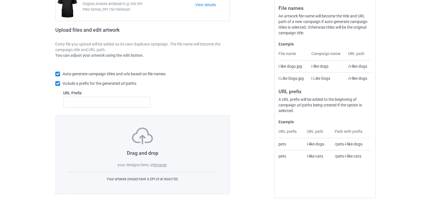
scroll to position [68, 0]
click at [160, 162] on label "browse" at bounding box center [160, 164] width 13 height 4
click at [0, 0] on input "browse" at bounding box center [0, 0] width 0 height 0
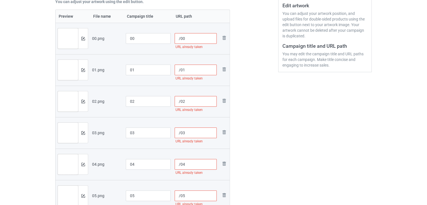
scroll to position [96, 0]
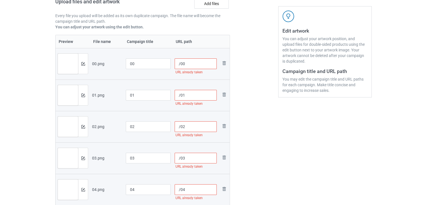
click at [206, 61] on input "/00" at bounding box center [196, 63] width 42 height 11
drag, startPoint x: 203, startPoint y: 67, endPoint x: 185, endPoint y: 68, distance: 18.6
click at [185, 68] on input "/0083868386" at bounding box center [196, 63] width 42 height 11
type input "/0083868386"
click at [197, 96] on input "/01" at bounding box center [196, 95] width 42 height 11
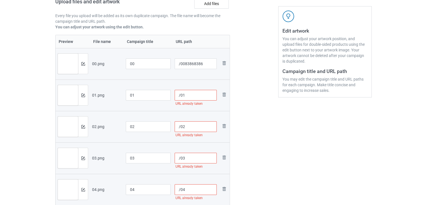
paste input "83868386"
type input "/0183868386"
click at [194, 131] on input "/02" at bounding box center [196, 126] width 42 height 11
paste input "83868386"
type input "/0283868386"
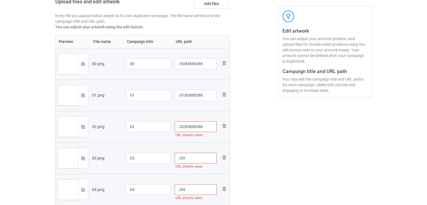
click at [197, 158] on input "/03" at bounding box center [196, 158] width 42 height 11
paste input "83868386"
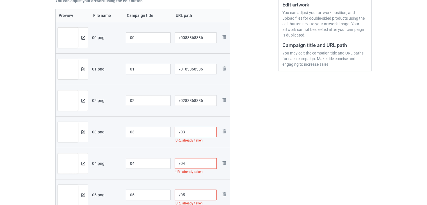
scroll to position [124, 0]
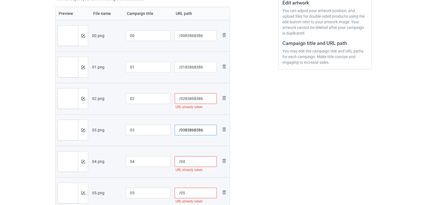
type input "/0383868386"
click at [194, 163] on input "/04" at bounding box center [196, 161] width 42 height 11
paste input "83868386"
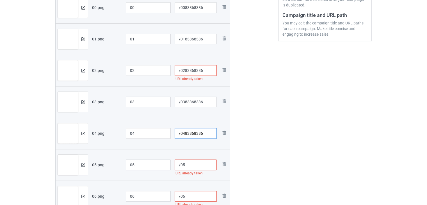
type input "/0483868386"
click at [198, 162] on input "/05" at bounding box center [196, 165] width 42 height 11
paste input "83868386"
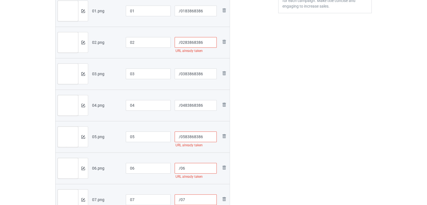
type input "/0583868386"
click at [198, 163] on input "/06" at bounding box center [196, 168] width 42 height 11
paste input "83868386"
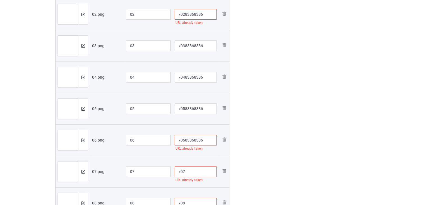
type input "/0683868386"
click at [192, 175] on input "/07" at bounding box center [196, 171] width 42 height 11
paste input "83868386"
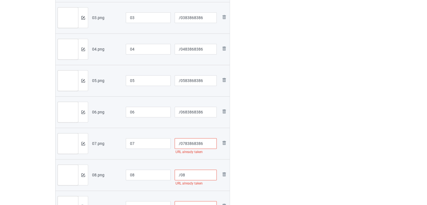
type input "/0783868386"
click at [191, 180] on input "/08" at bounding box center [196, 175] width 42 height 11
paste input "83868386"
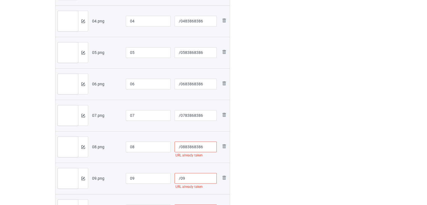
type input "/0883868386"
click at [191, 180] on input "/09" at bounding box center [196, 178] width 42 height 11
paste input "83868386"
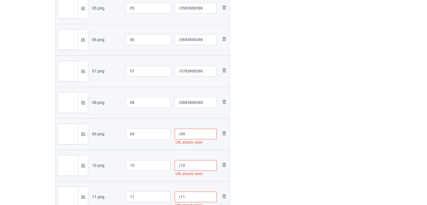
scroll to position [321, 0]
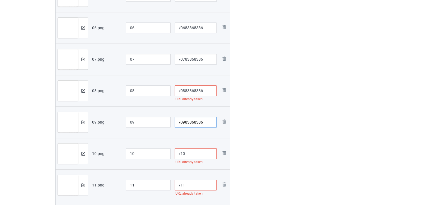
type input "/0983868386"
click at [192, 187] on input "/11" at bounding box center [196, 185] width 42 height 11
paste input "83868386"
type input "/1183868386"
click at [196, 150] on input "/10" at bounding box center [196, 153] width 42 height 11
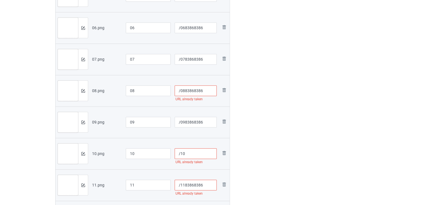
paste input "83868386"
type input "/1083868386"
click at [207, 94] on input "/0883868386" at bounding box center [196, 90] width 42 height 11
paste input "83868386"
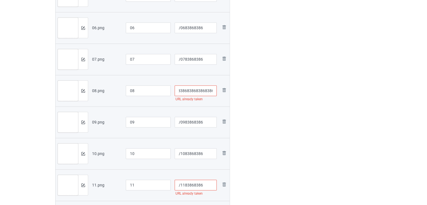
type input "/088386838683868386"
click at [205, 186] on input "/1183868386" at bounding box center [196, 185] width 42 height 11
paste input "83868386"
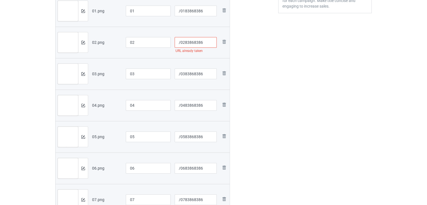
scroll to position [96, 0]
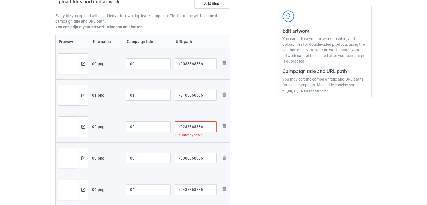
type input "/118386838683868386"
click at [208, 130] on input "/0283868386" at bounding box center [196, 126] width 42 height 11
paste input "83868386"
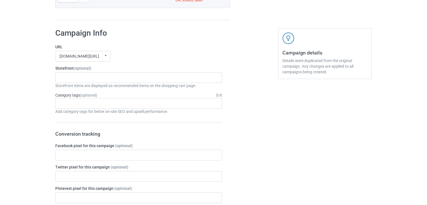
scroll to position [405, 0]
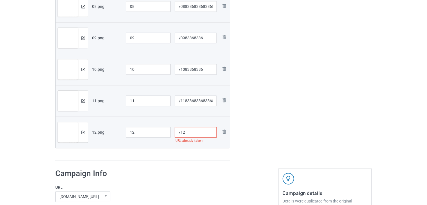
type input "/028386838683868386"
click at [200, 138] on div "URL already taken" at bounding box center [196, 141] width 42 height 6
click at [196, 133] on input "/12" at bounding box center [196, 132] width 42 height 11
paste input "83868386"
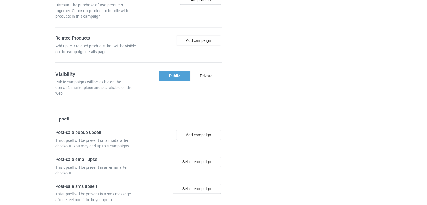
scroll to position [887, 0]
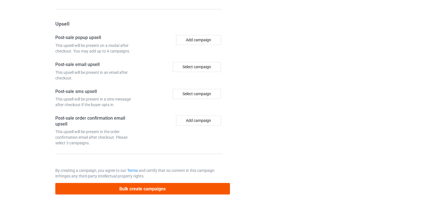
type input "/1283868386"
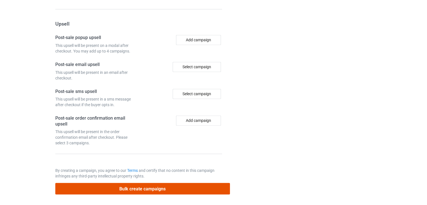
click at [171, 188] on button "Bulk create campaigns" at bounding box center [142, 189] width 175 height 12
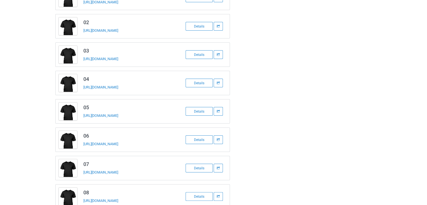
scroll to position [0, 0]
